Goal: Transaction & Acquisition: Subscribe to service/newsletter

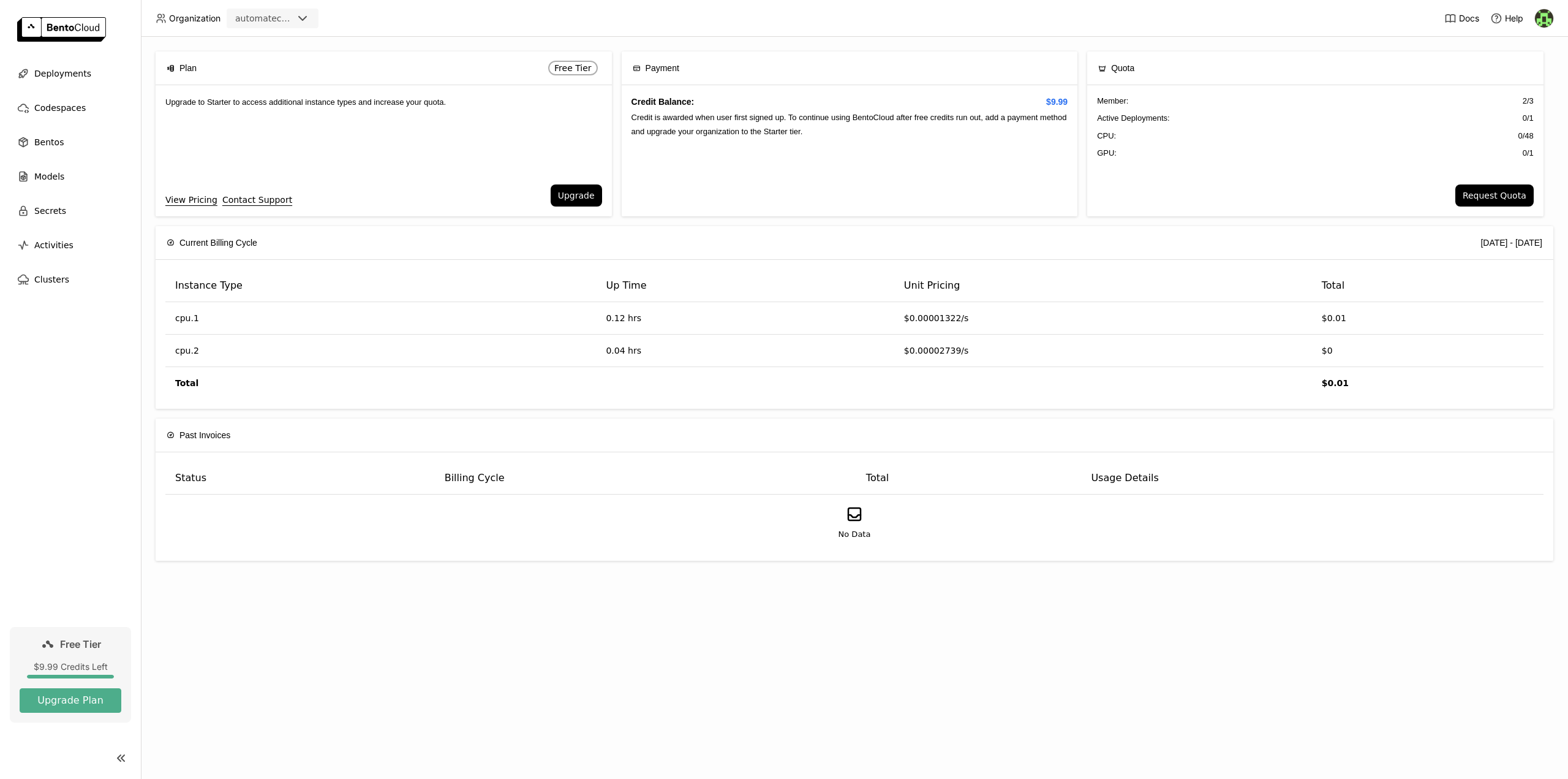
click at [1545, 22] on img at bounding box center [1544, 18] width 18 height 18
click at [1527, 48] on span "Members" at bounding box center [1523, 46] width 36 height 11
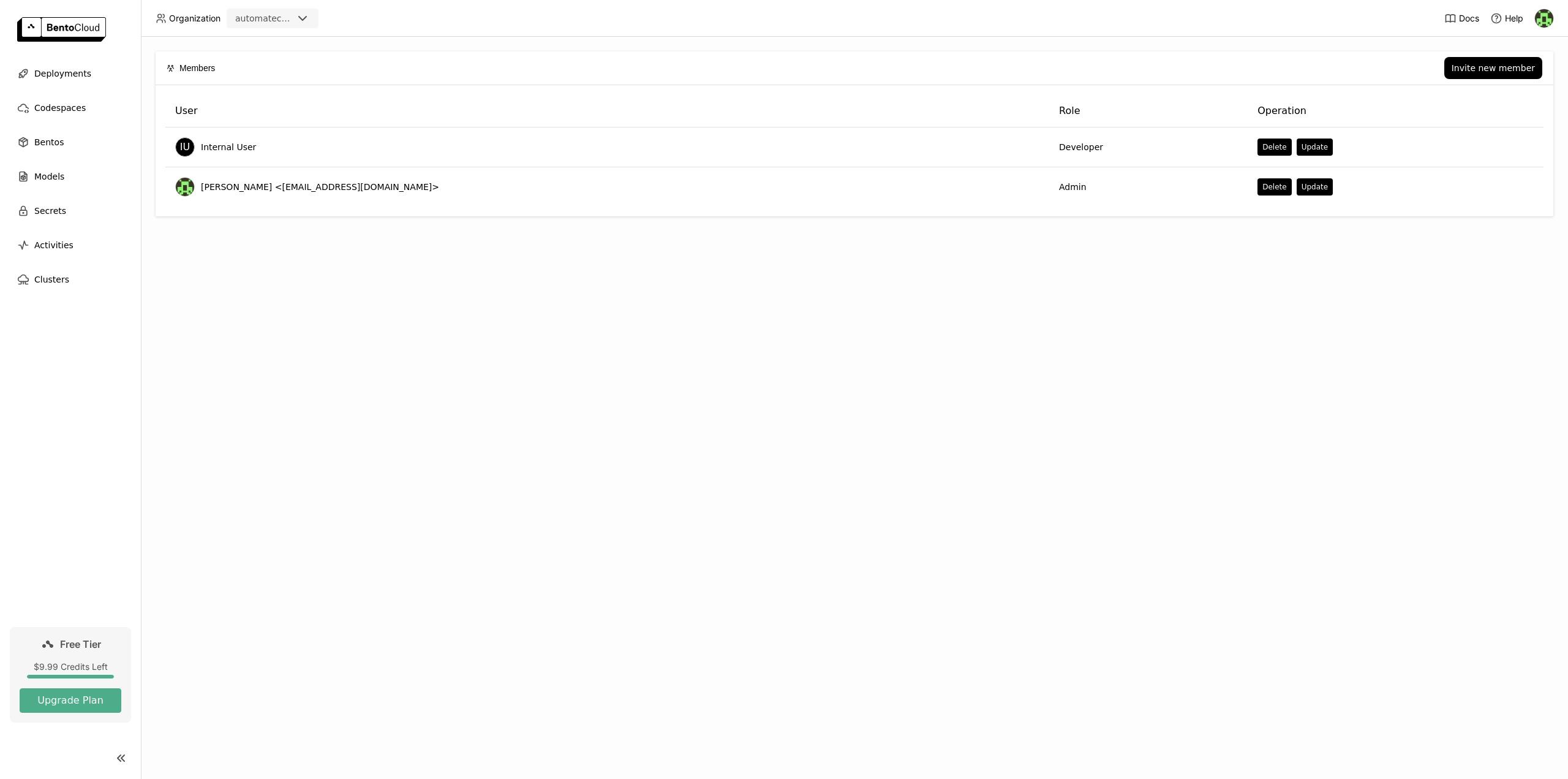
click at [1349, 269] on div "Members Invite new member User Role Operation IU Internal User Developer Delete…" at bounding box center [854, 408] width 1427 height 742
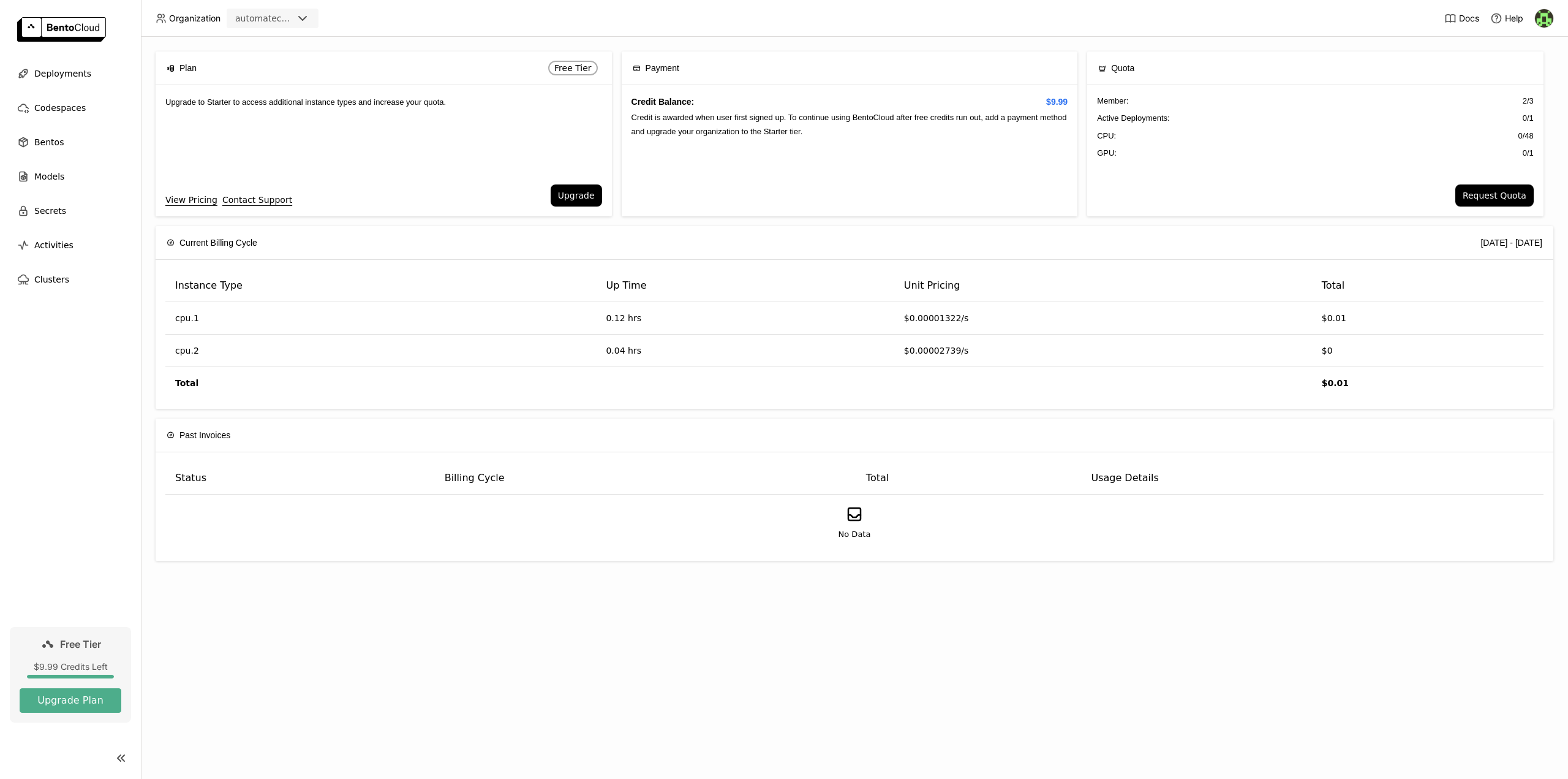
click at [629, 416] on div "Plan Free Tier Upgrade to Starter to access additional instance types and incre…" at bounding box center [854, 408] width 1427 height 742
click at [586, 197] on button "Upgrade" at bounding box center [576, 195] width 52 height 22
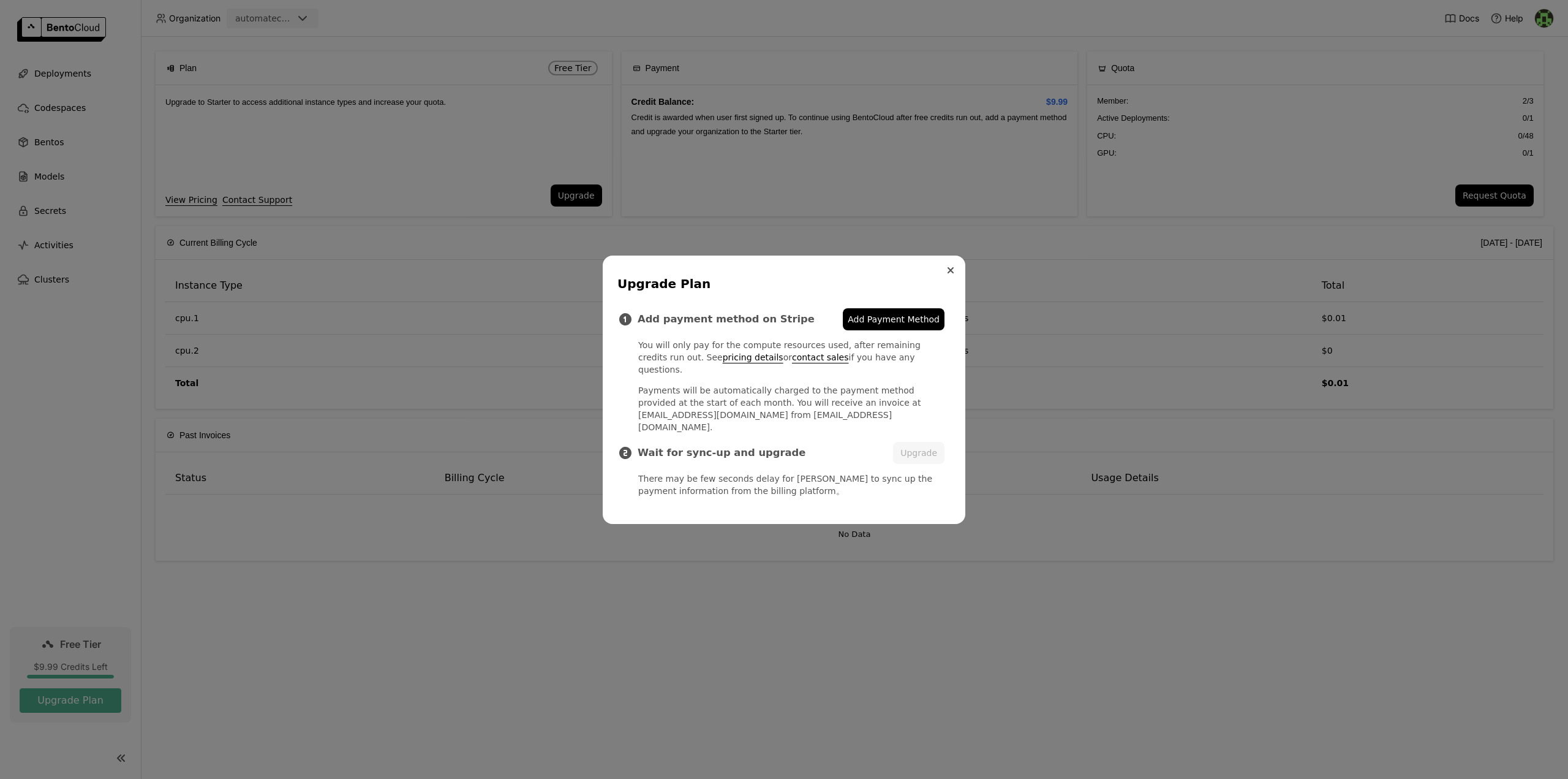
click at [950, 272] on icon "Close" at bounding box center [950, 270] width 5 height 5
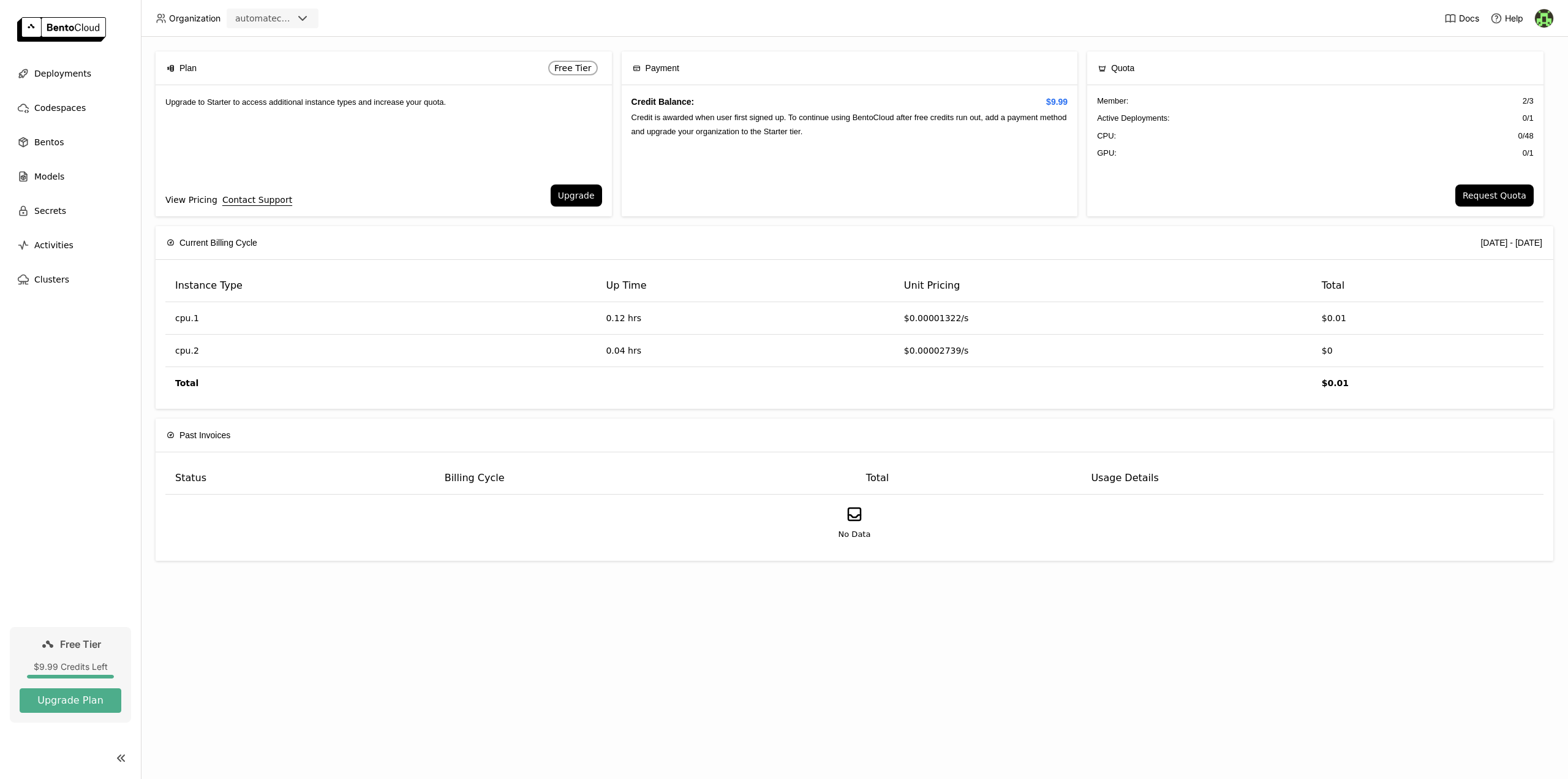
click at [181, 205] on link "View Pricing" at bounding box center [191, 199] width 52 height 13
click at [760, 221] on div "Plan Free Tier Upgrade to Starter to access additional instance types and incre…" at bounding box center [854, 139] width 1398 height 174
